Goal: Transaction & Acquisition: Purchase product/service

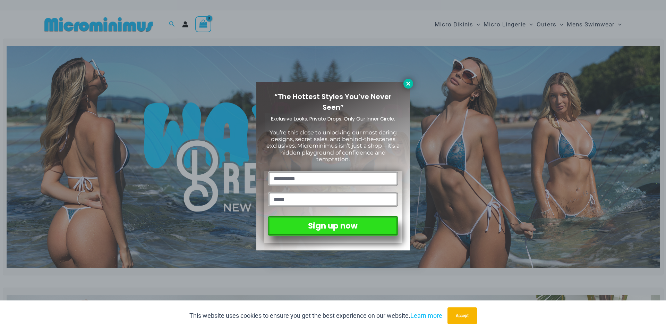
click at [404, 85] on button at bounding box center [409, 84] width 10 height 10
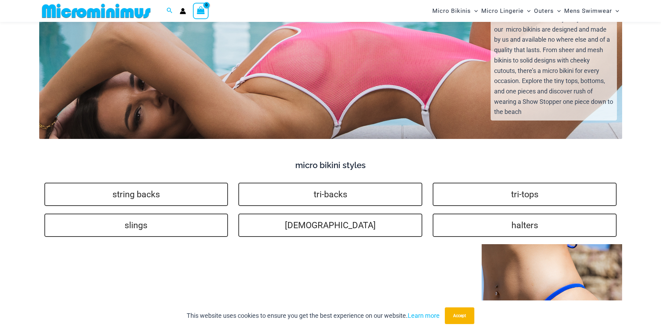
scroll to position [1937, 0]
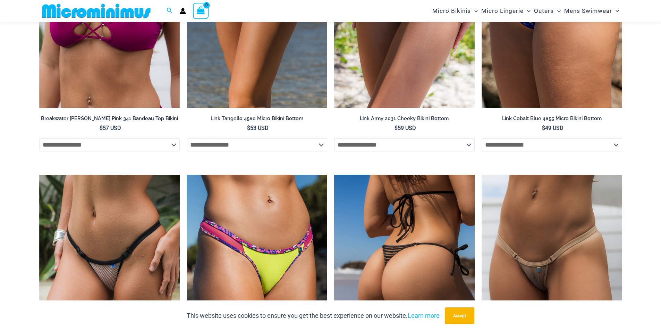
click at [390, 202] on img at bounding box center [404, 280] width 141 height 211
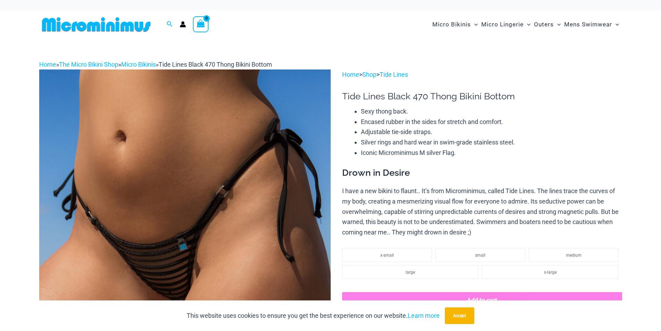
click at [169, 260] on img at bounding box center [184, 287] width 291 height 437
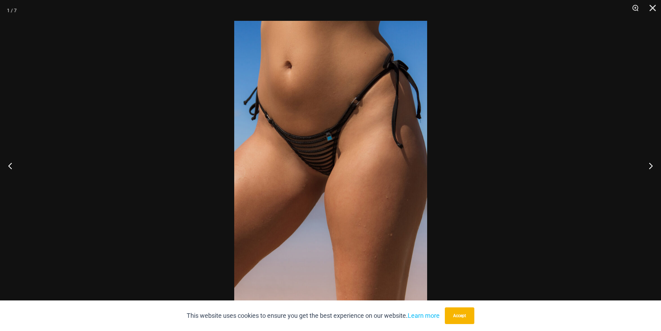
click at [659, 8] on div at bounding box center [330, 165] width 661 height 331
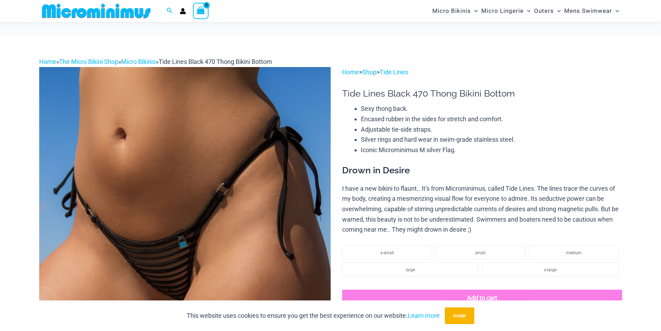
scroll to position [167, 0]
